Goal: Task Accomplishment & Management: Use online tool/utility

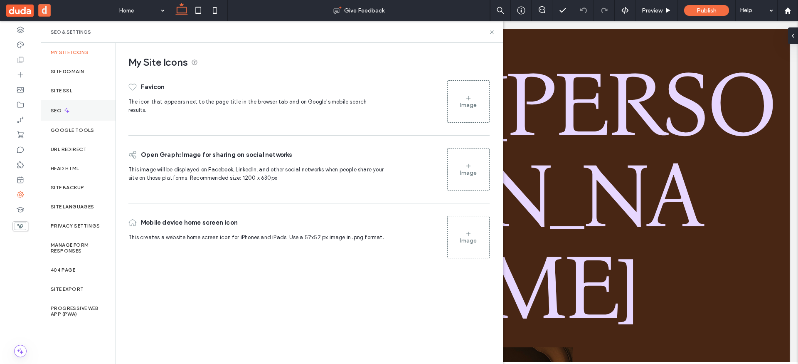
click at [74, 117] on div "SEO" at bounding box center [78, 110] width 75 height 20
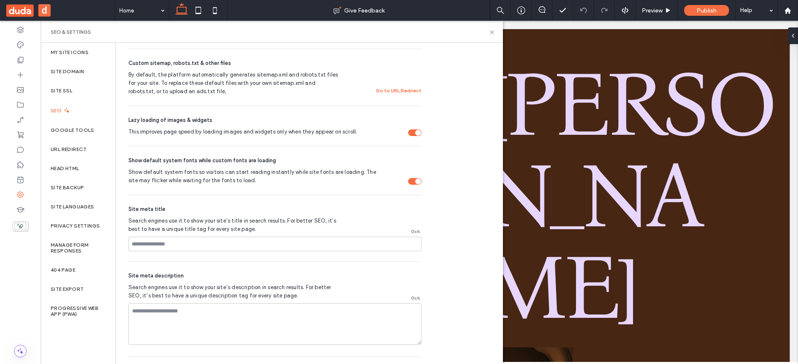
scroll to position [13, 0]
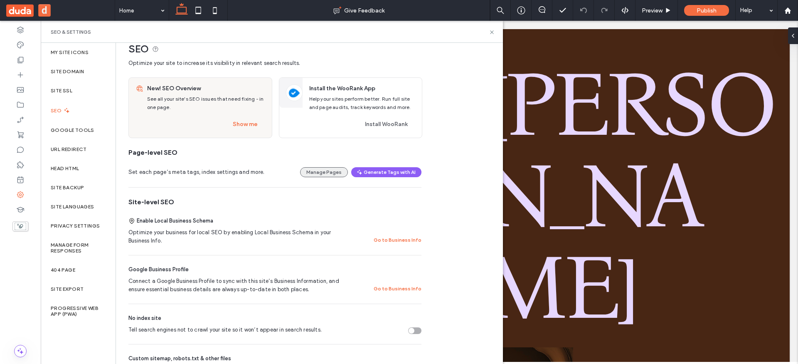
click at [328, 174] on button "Manage Pages" at bounding box center [324, 172] width 48 height 10
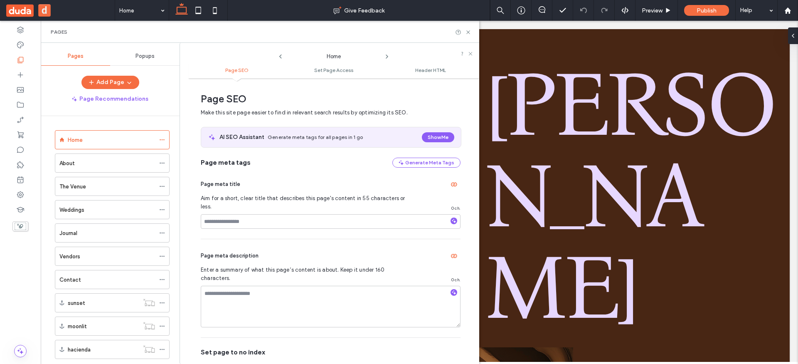
scroll to position [4, 0]
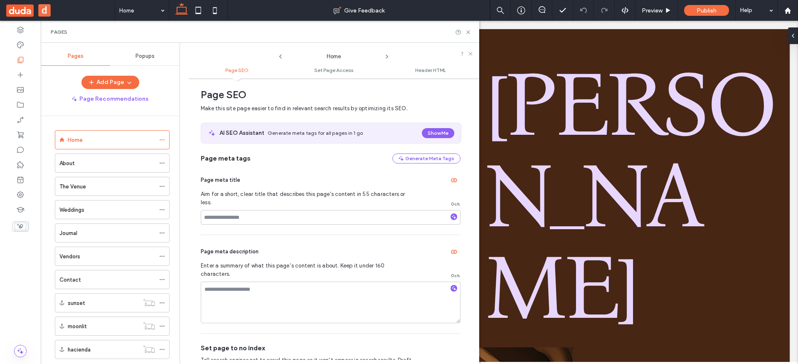
click at [27, 350] on div at bounding box center [20, 350] width 41 height 12
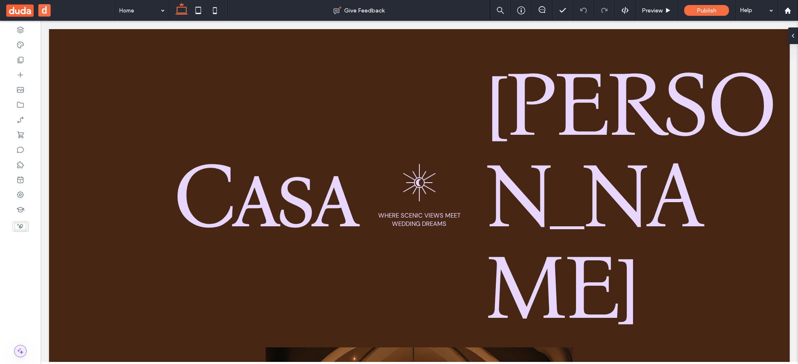
click at [22, 347] on icon at bounding box center [20, 351] width 8 height 8
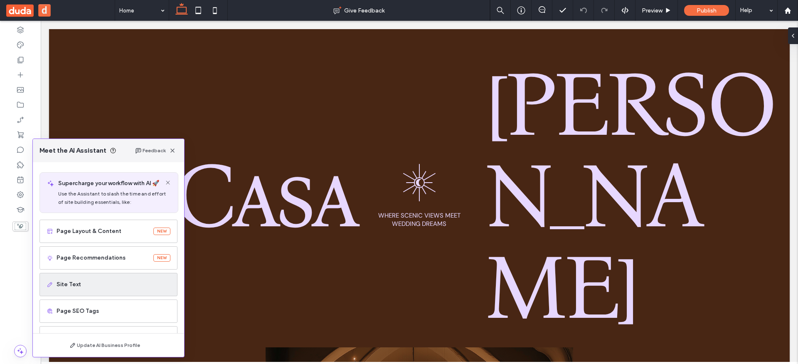
click at [107, 282] on span "Site Text" at bounding box center [114, 284] width 114 height 8
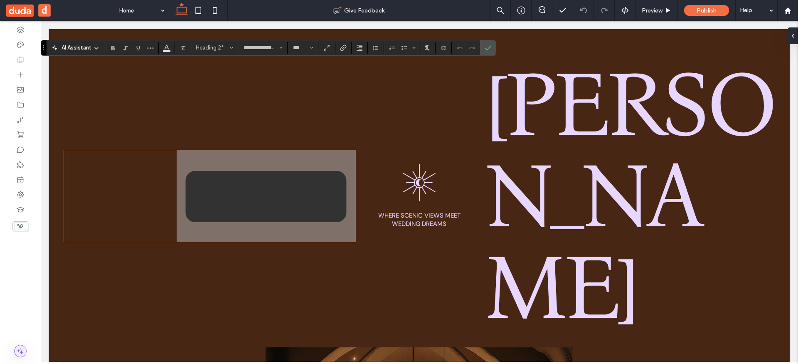
click at [24, 352] on icon at bounding box center [20, 351] width 8 height 8
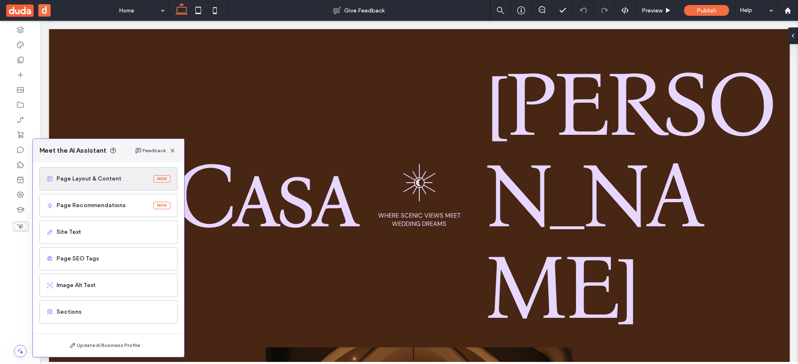
scroll to position [53, 0]
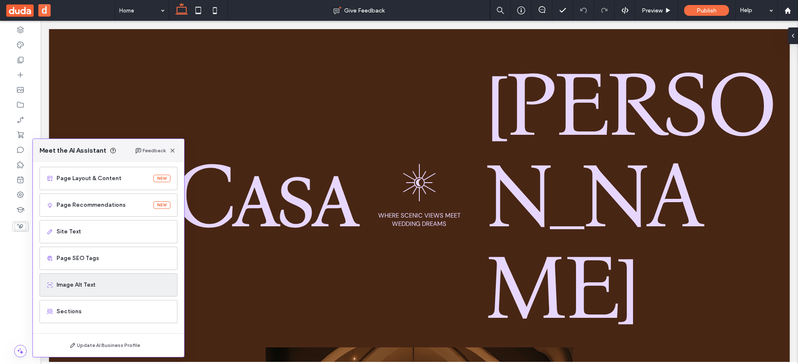
click at [105, 286] on span "Image Alt Text" at bounding box center [114, 284] width 114 height 8
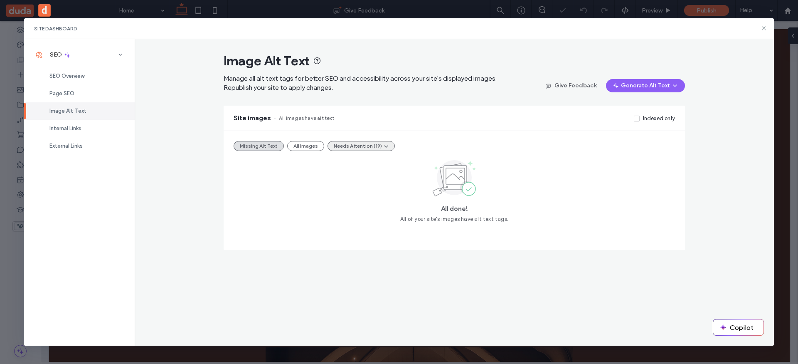
click at [363, 147] on button "Needs Attention (19)" at bounding box center [360, 146] width 67 height 10
click at [365, 162] on span "Alt text too long (19)" at bounding box center [359, 166] width 52 height 8
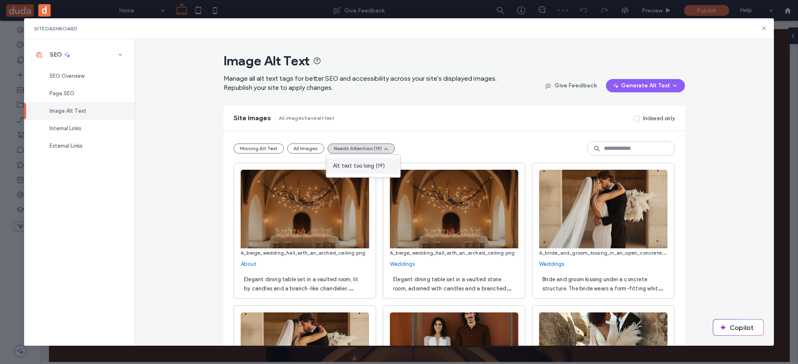
click at [382, 162] on span "Alt text too long (19)" at bounding box center [359, 166] width 52 height 8
click at [357, 170] on div "Alt text too long (19)" at bounding box center [363, 166] width 74 height 16
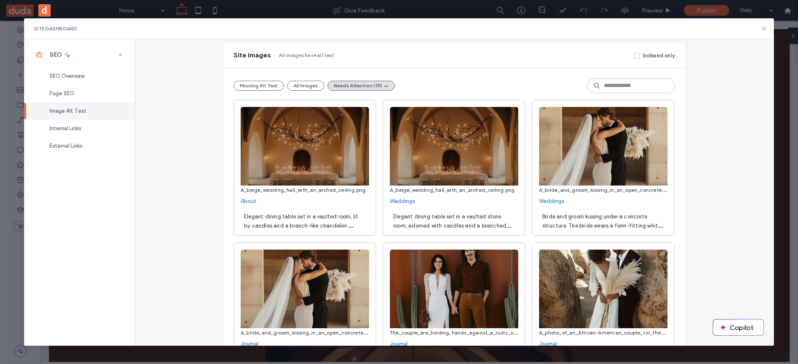
scroll to position [0, 0]
